Goal: Navigation & Orientation: Find specific page/section

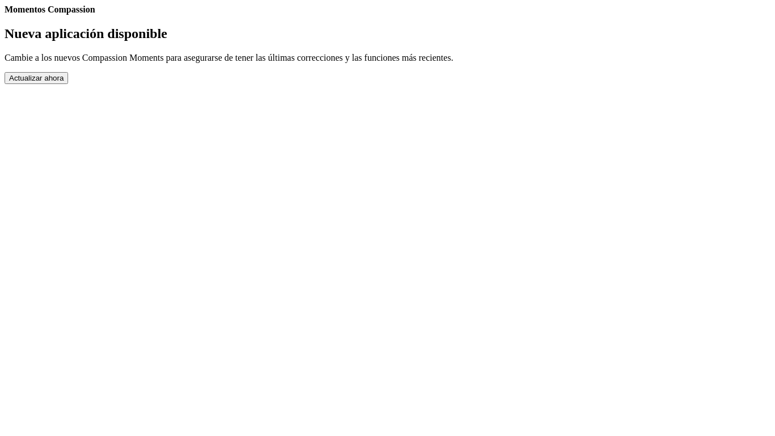
click at [5, 15] on link "Completed Moments" at bounding box center [5, 15] width 0 height 0
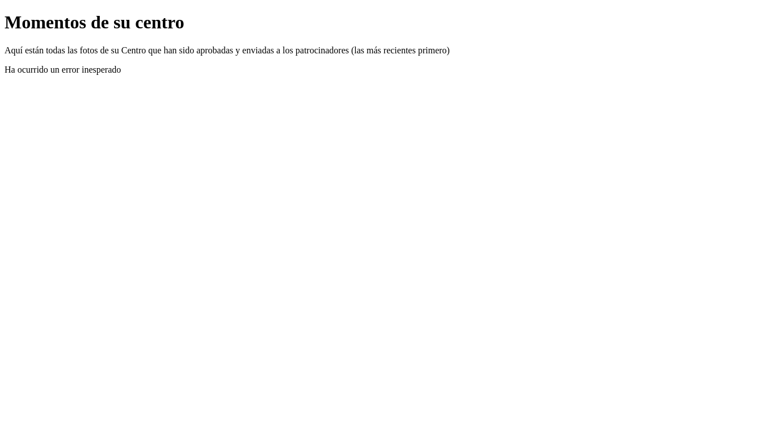
click at [5, 12] on link "Atrás" at bounding box center [5, 12] width 0 height 0
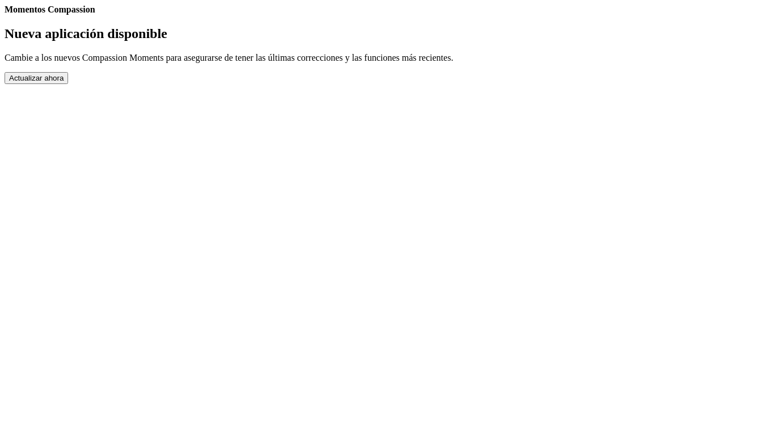
click at [769, 6] on body "Momentos Compassion Nueva aplicación disponible Cambie a los nuevos Compassion …" at bounding box center [388, 44] width 766 height 79
click at [763, 23] on body "Momentos Compassion Nueva aplicación disponible Cambie a los nuevos Compassion …" at bounding box center [388, 44] width 766 height 79
drag, startPoint x: 754, startPoint y: 36, endPoint x: 633, endPoint y: 52, distance: 121.8
click at [672, 51] on body "Momentos Compassion Nueva aplicación disponible Cambie a los nuevos Compassion …" at bounding box center [388, 44] width 766 height 79
